Goal: Task Accomplishment & Management: Manage account settings

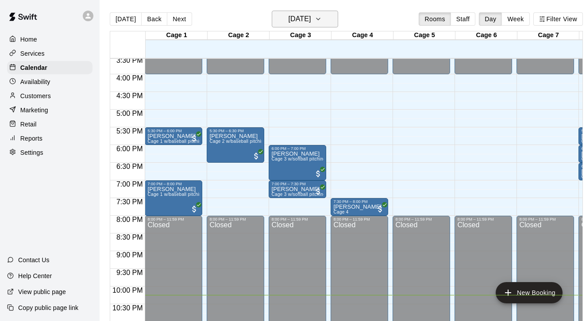
click at [322, 23] on icon "button" at bounding box center [318, 19] width 7 height 11
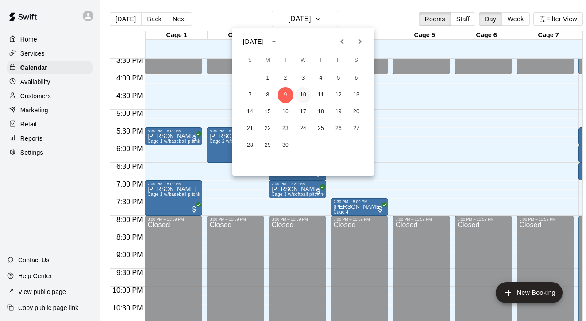
click at [303, 93] on button "10" at bounding box center [303, 95] width 16 height 16
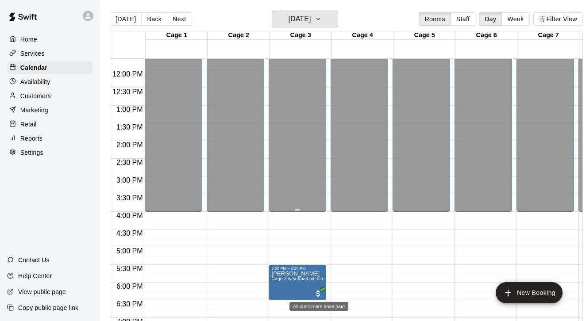
scroll to position [411, 0]
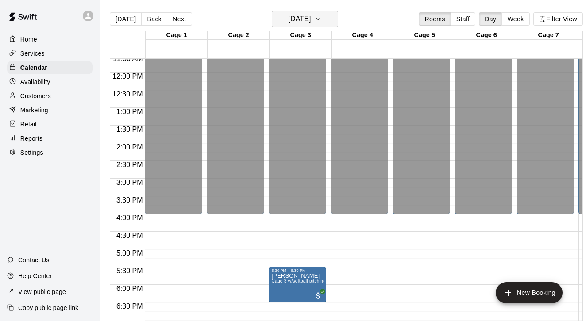
click at [338, 12] on button "[DATE]" at bounding box center [305, 19] width 66 height 17
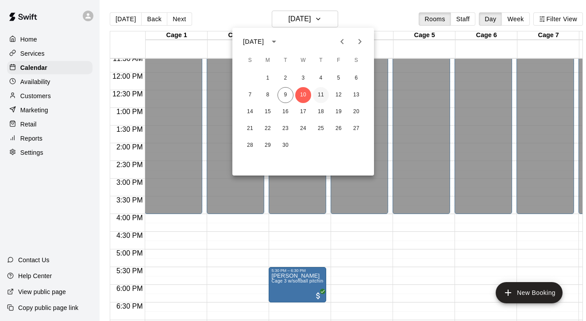
click at [319, 97] on button "11" at bounding box center [321, 95] width 16 height 16
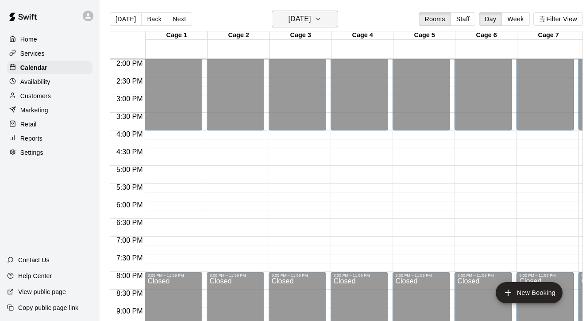
scroll to position [495, 0]
click at [322, 19] on icon "button" at bounding box center [318, 19] width 7 height 11
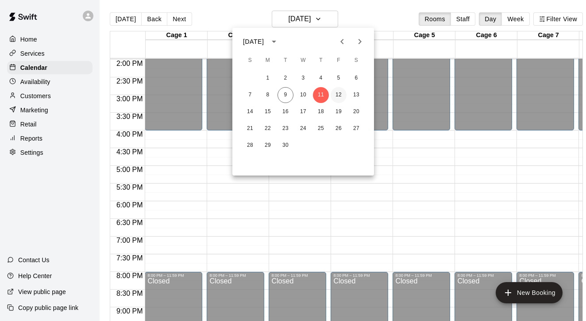
click at [338, 98] on button "12" at bounding box center [338, 95] width 16 height 16
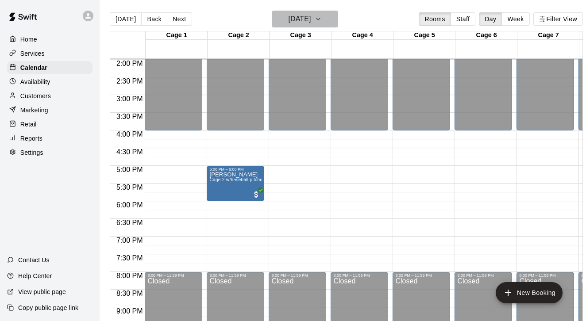
click at [322, 18] on icon "button" at bounding box center [318, 19] width 7 height 11
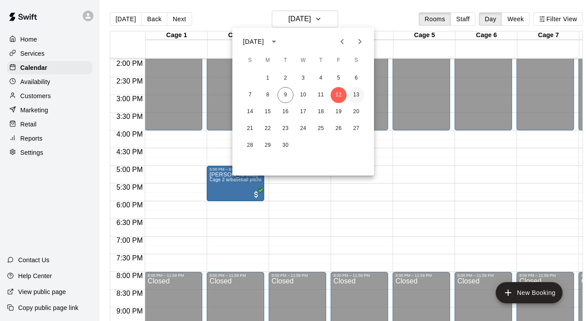
click at [358, 93] on button "13" at bounding box center [356, 95] width 16 height 16
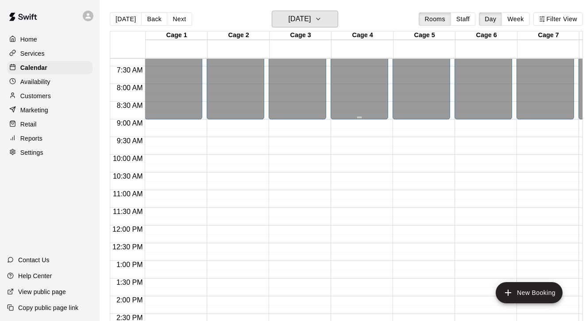
scroll to position [300, 0]
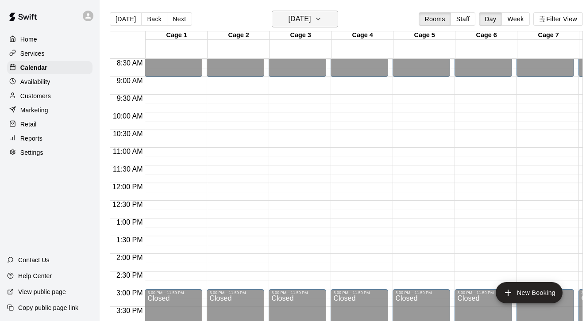
click at [288, 21] on h6 "[DATE]" at bounding box center [299, 19] width 23 height 12
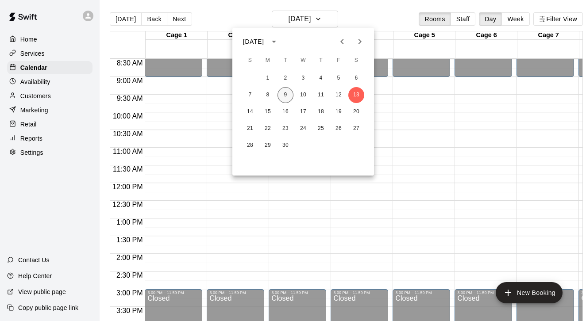
click at [285, 97] on button "9" at bounding box center [285, 95] width 16 height 16
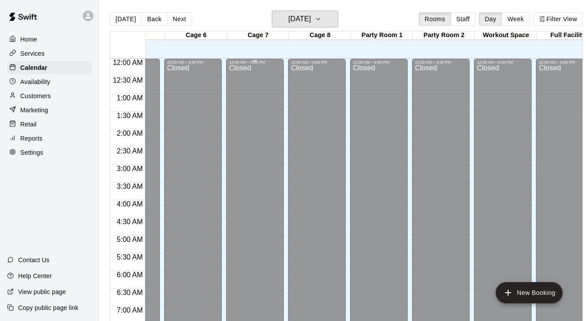
scroll to position [0, 0]
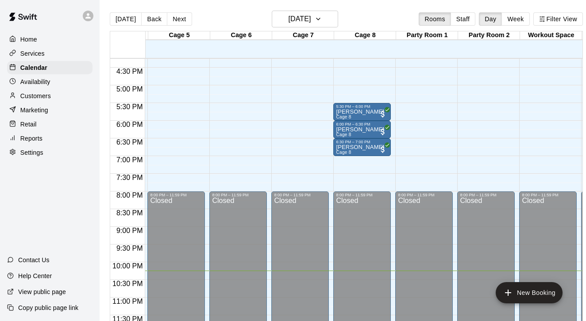
click at [30, 38] on p "Home" at bounding box center [28, 39] width 17 height 9
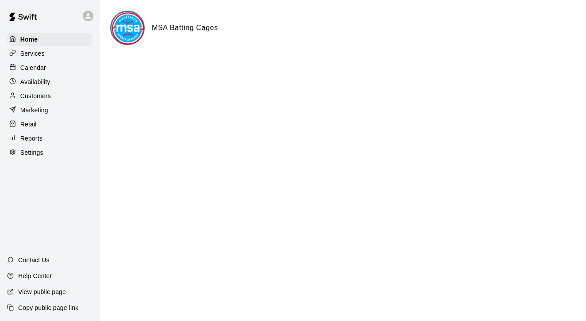
click at [27, 76] on div "Availability" at bounding box center [49, 81] width 85 height 13
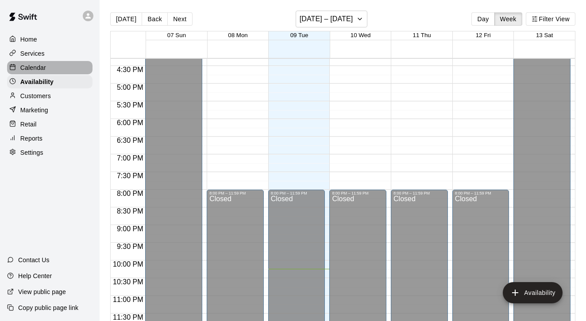
click at [30, 68] on p "Calendar" at bounding box center [33, 67] width 26 height 9
